Goal: Information Seeking & Learning: Learn about a topic

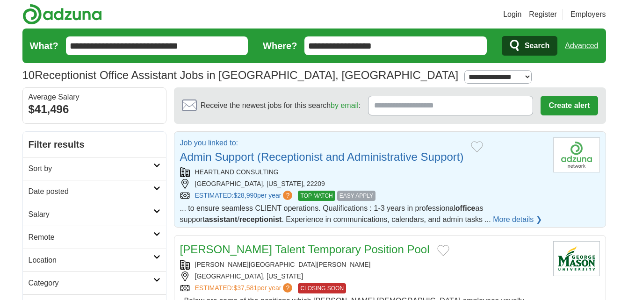
click at [252, 155] on link "Admin Support (Receptionist and Administrative Support)" at bounding box center [322, 157] width 284 height 13
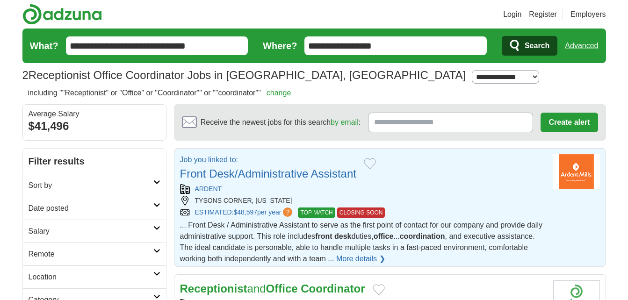
click at [288, 176] on link "Front Desk/Administrative Assistant" at bounding box center [268, 173] width 176 height 13
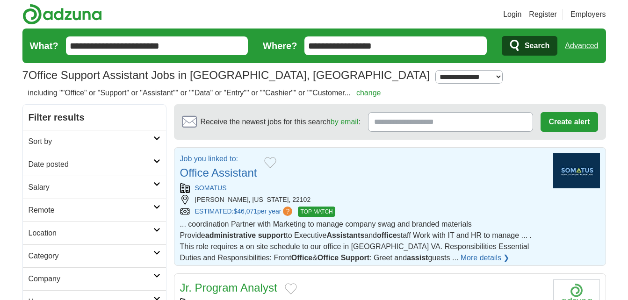
click at [213, 172] on link "Office Assistant" at bounding box center [218, 172] width 77 height 13
